Goal: Task Accomplishment & Management: Use online tool/utility

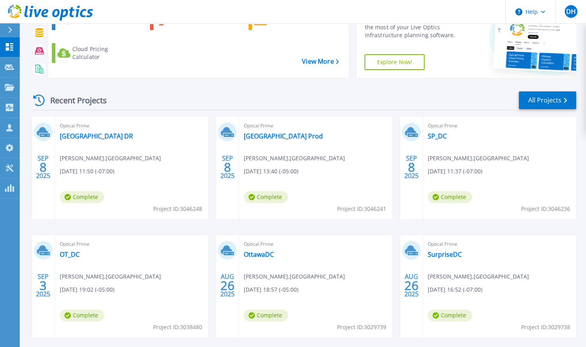
scroll to position [91, 0]
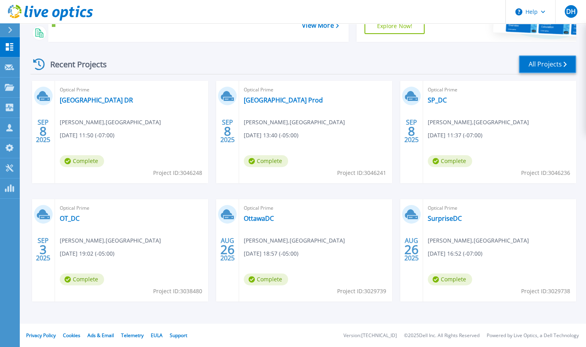
click at [555, 57] on link "All Projects" at bounding box center [547, 64] width 57 height 18
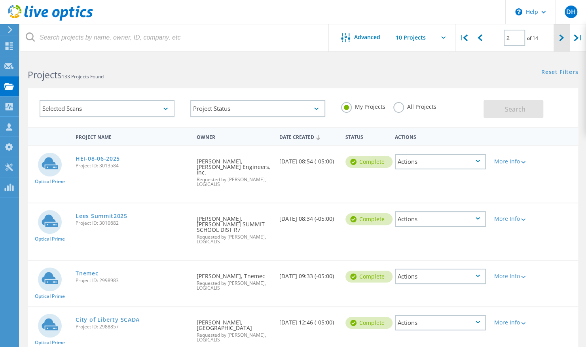
click at [555, 32] on div at bounding box center [562, 38] width 16 height 28
type input "3"
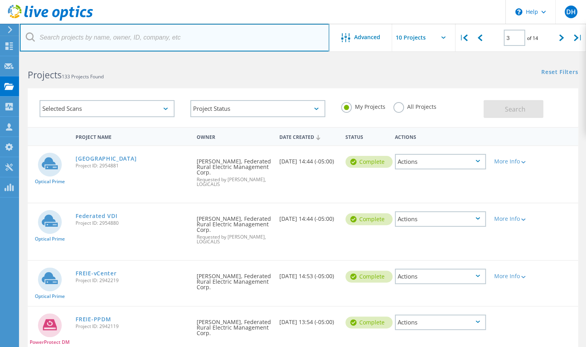
click at [101, 36] on input "text" at bounding box center [175, 38] width 310 height 28
type input "fidel"
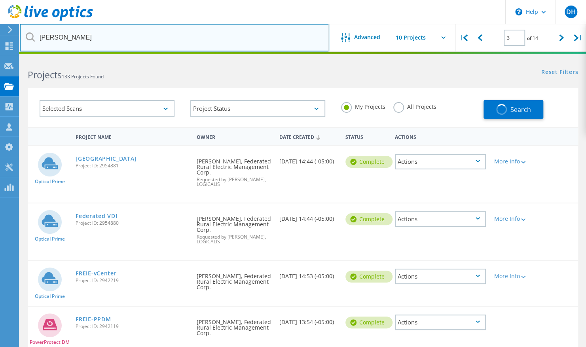
type input "1"
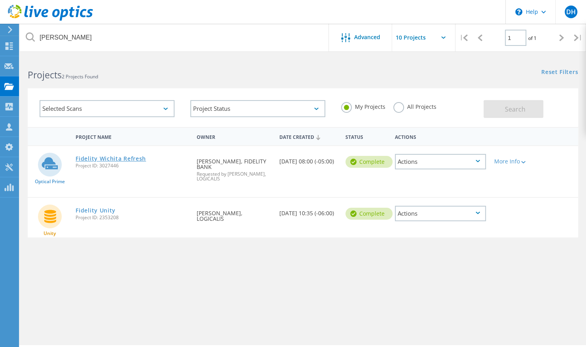
click at [118, 156] on link "Fidelity Wichita Refresh" at bounding box center [111, 159] width 70 height 6
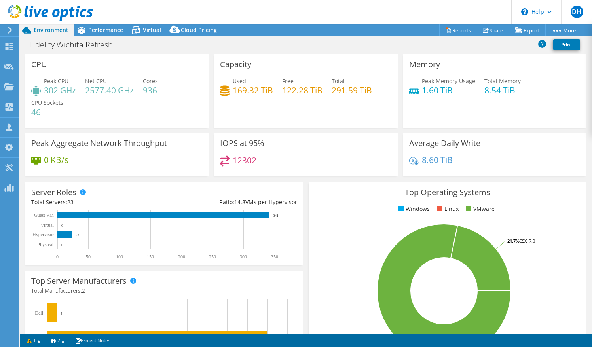
scroll to position [16, 0]
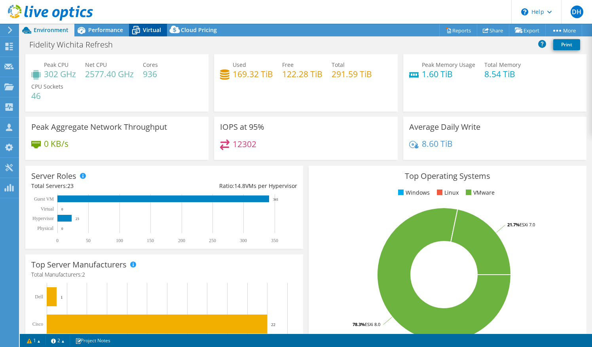
click at [144, 29] on span "Virtual" at bounding box center [152, 30] width 18 height 8
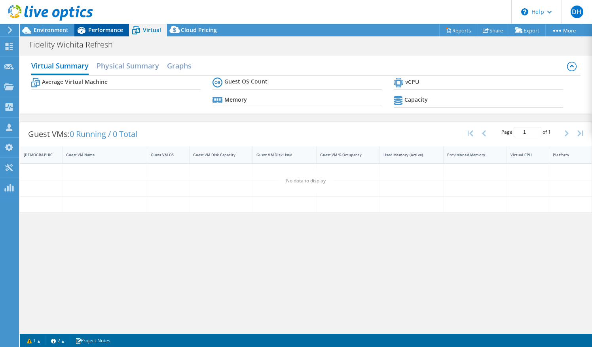
scroll to position [0, 0]
click at [105, 29] on span "Performance" at bounding box center [105, 30] width 35 height 8
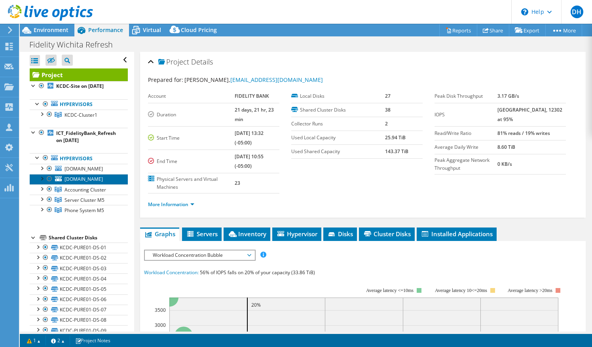
click at [82, 176] on span "fb650.fidelity.int" at bounding box center [84, 179] width 38 height 7
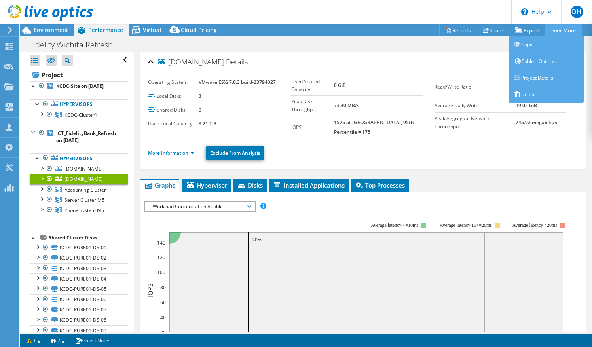
click at [565, 24] on link "More" at bounding box center [564, 30] width 37 height 12
click at [530, 52] on link "Copy" at bounding box center [546, 44] width 75 height 17
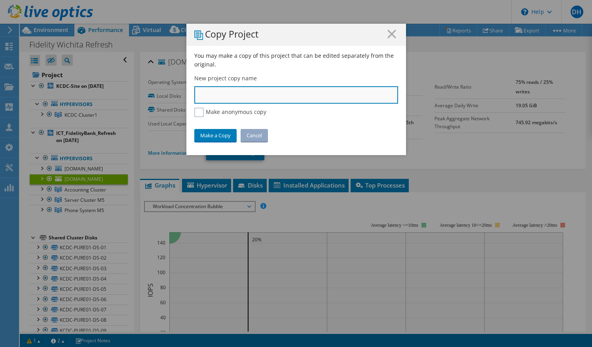
click at [280, 90] on input "text" at bounding box center [296, 94] width 204 height 17
type input "Fidelity Test Lab Server"
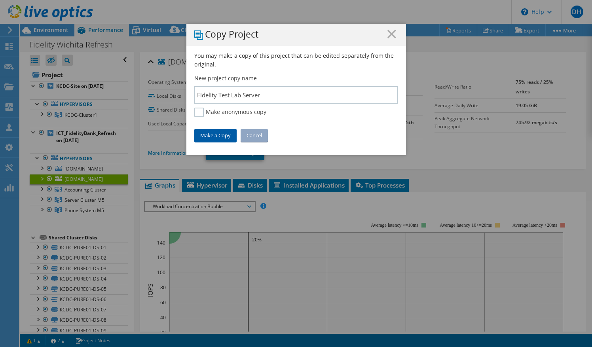
click at [206, 139] on link "Make a Copy" at bounding box center [215, 135] width 42 height 13
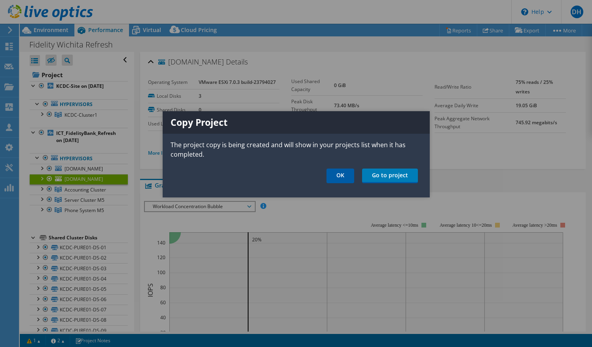
click at [340, 179] on link "OK" at bounding box center [341, 176] width 28 height 15
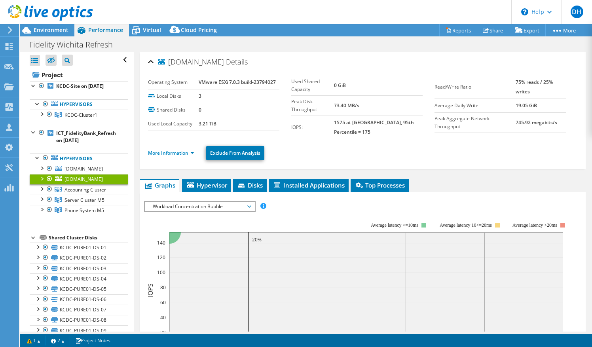
click at [13, 12] on icon at bounding box center [50, 13] width 85 height 16
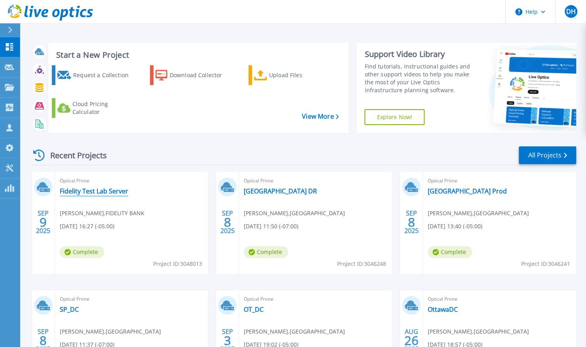
click at [97, 188] on link "Fidelity Test Lab Server" at bounding box center [94, 191] width 68 height 8
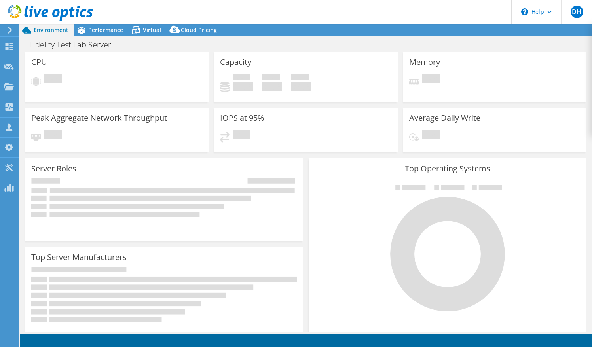
select select "USD"
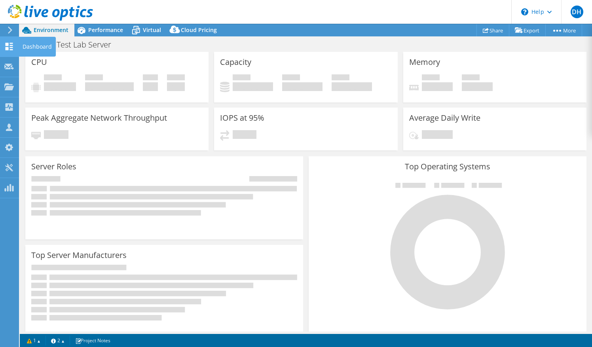
click at [9, 43] on icon at bounding box center [9, 47] width 10 height 8
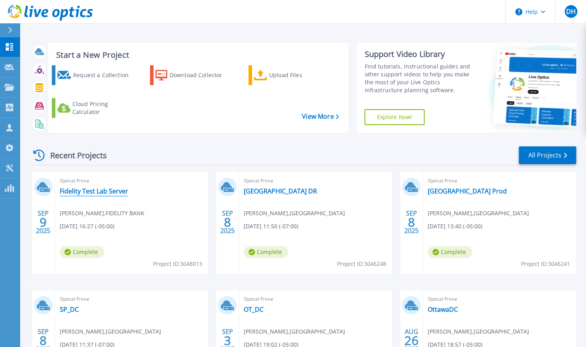
click at [112, 190] on link "Fidelity Test Lab Server" at bounding box center [94, 191] width 68 height 8
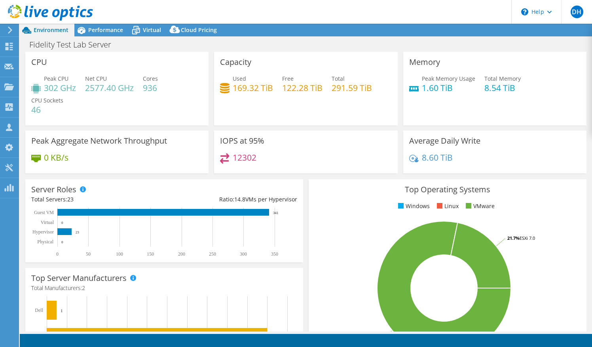
select select "USD"
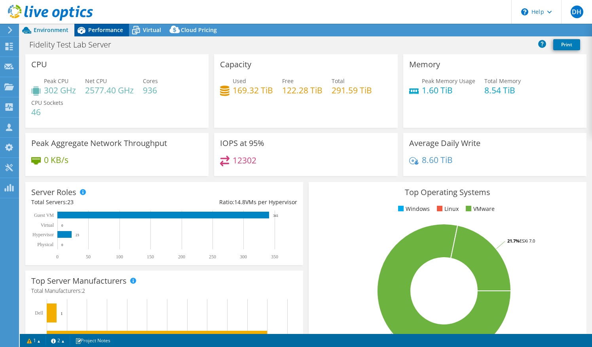
click at [111, 31] on span "Performance" at bounding box center [105, 30] width 35 height 8
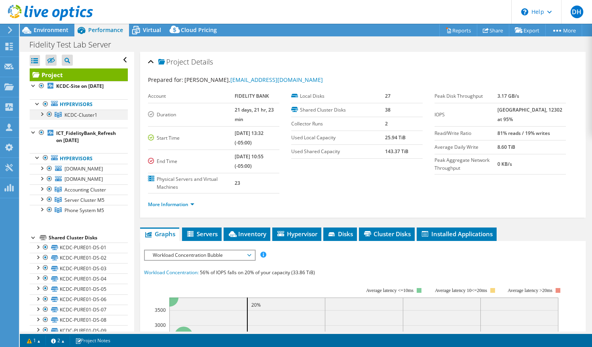
click at [49, 114] on div at bounding box center [50, 115] width 8 height 10
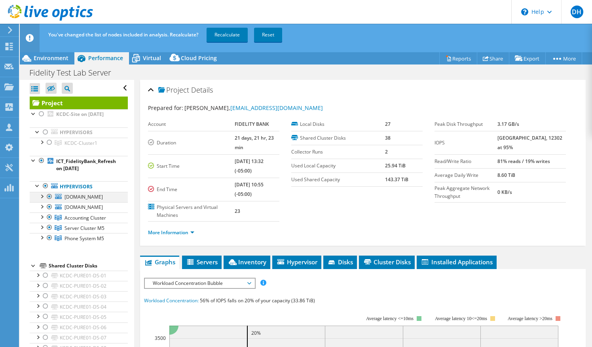
click at [51, 194] on div at bounding box center [50, 197] width 8 height 10
click at [48, 237] on div at bounding box center [50, 238] width 8 height 10
click at [48, 228] on div at bounding box center [50, 228] width 8 height 10
click at [48, 217] on div at bounding box center [50, 218] width 8 height 10
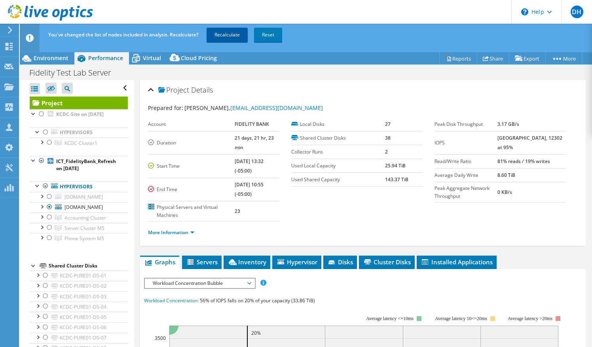
click at [224, 37] on link "Recalculate" at bounding box center [227, 35] width 41 height 14
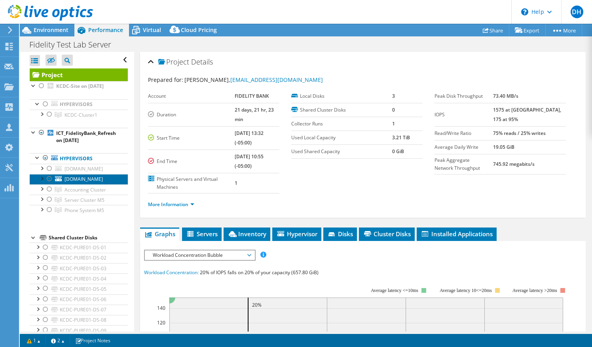
click at [88, 179] on span "[DOMAIN_NAME]" at bounding box center [84, 179] width 38 height 7
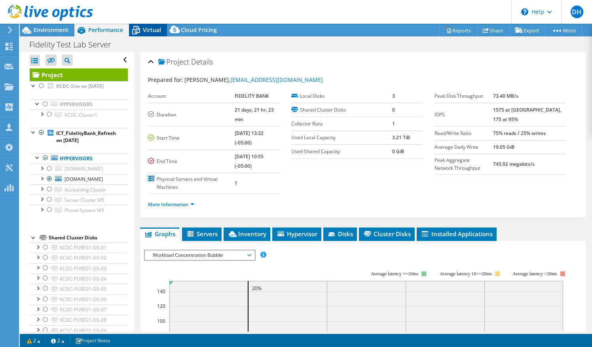
click at [149, 25] on div "Virtual" at bounding box center [148, 30] width 38 height 13
